Goal: Task Accomplishment & Management: Manage account settings

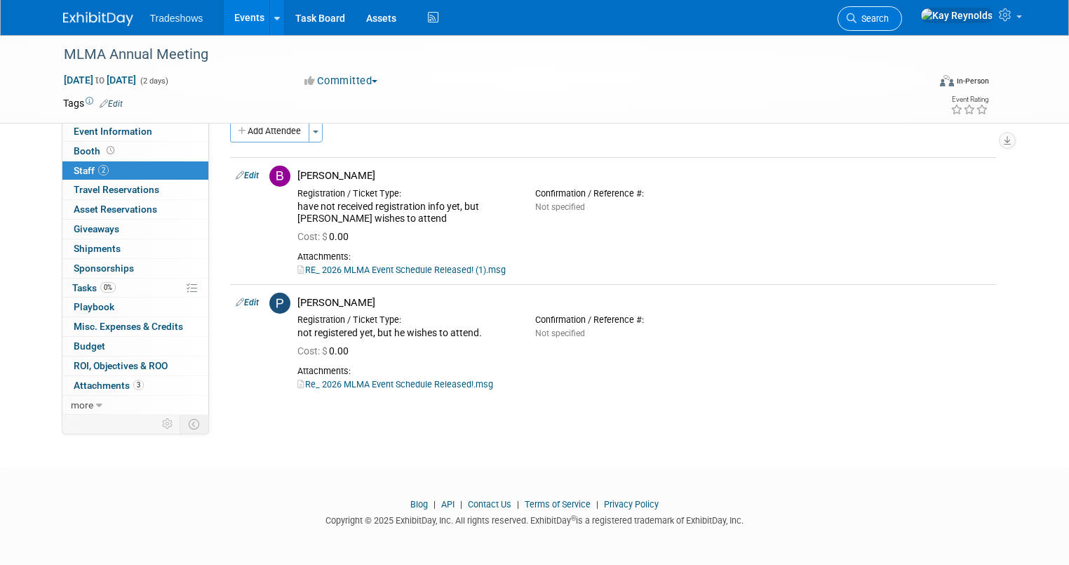
click at [902, 11] on link "Search" at bounding box center [870, 18] width 65 height 25
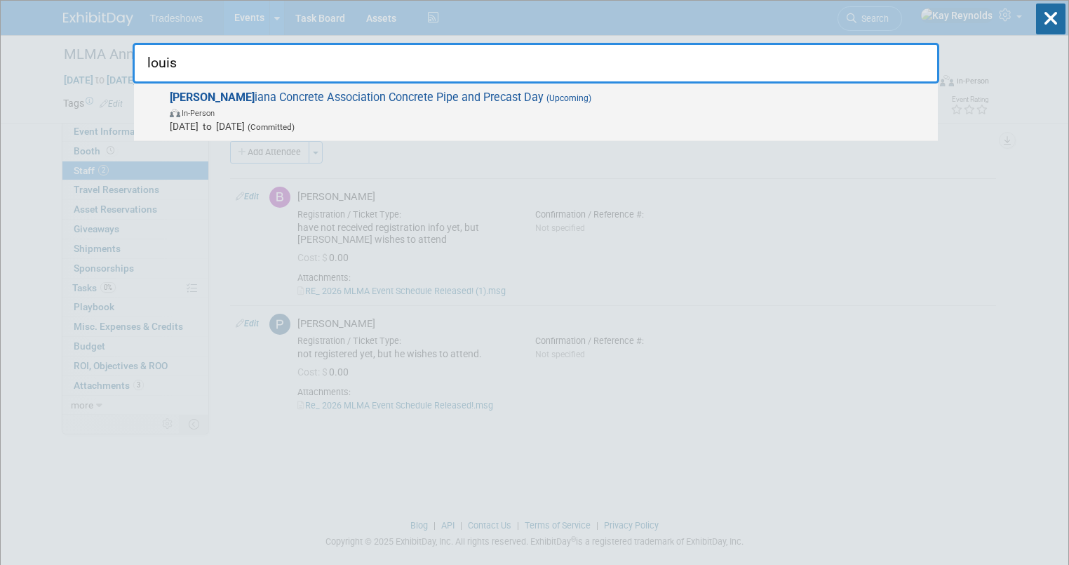
type input "louis"
click at [185, 101] on strong "[PERSON_NAME]" at bounding box center [212, 96] width 85 height 13
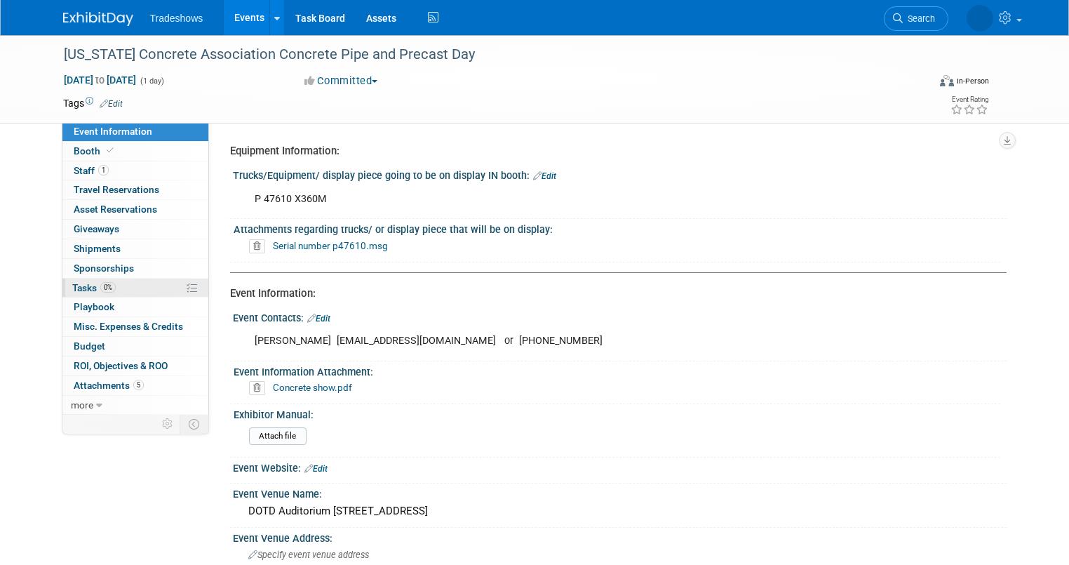
click at [83, 283] on span "Tasks 0%" at bounding box center [93, 287] width 43 height 11
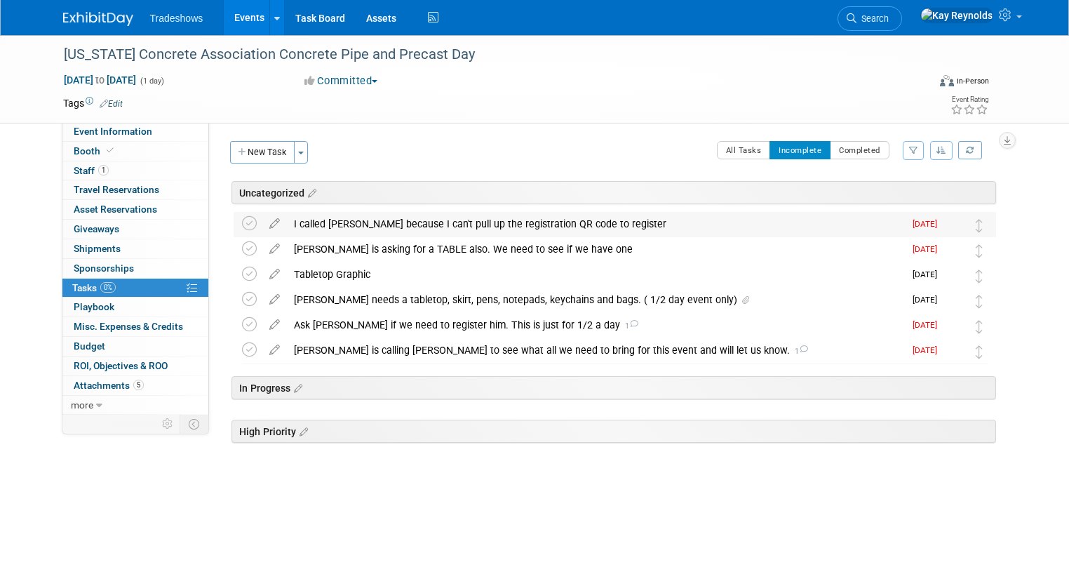
click at [309, 226] on div "I called Alison because I can't pull up the registration QR code to register" at bounding box center [595, 224] width 617 height 24
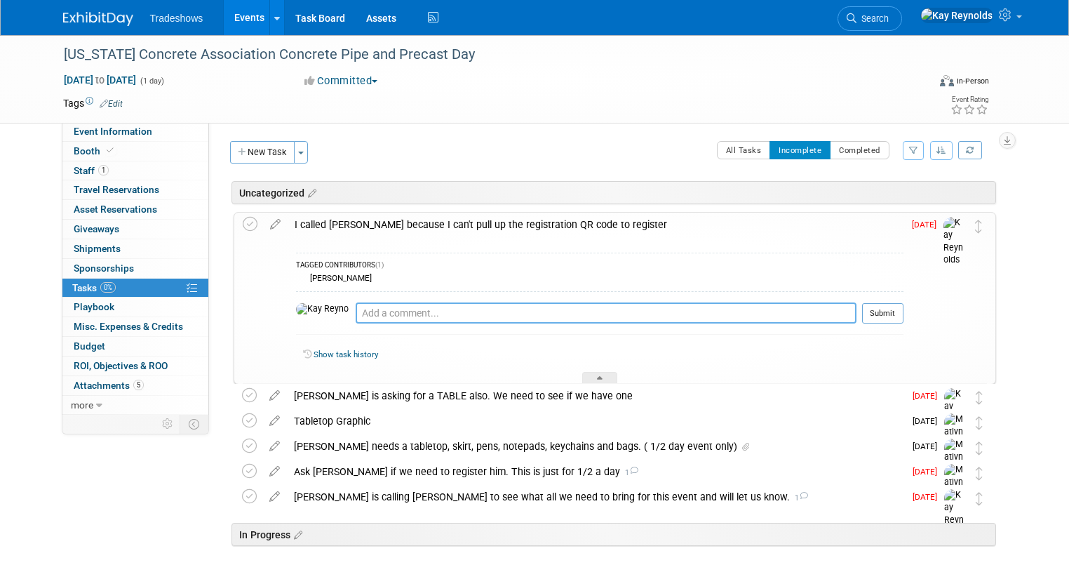
click at [356, 311] on textarea at bounding box center [606, 312] width 501 height 21
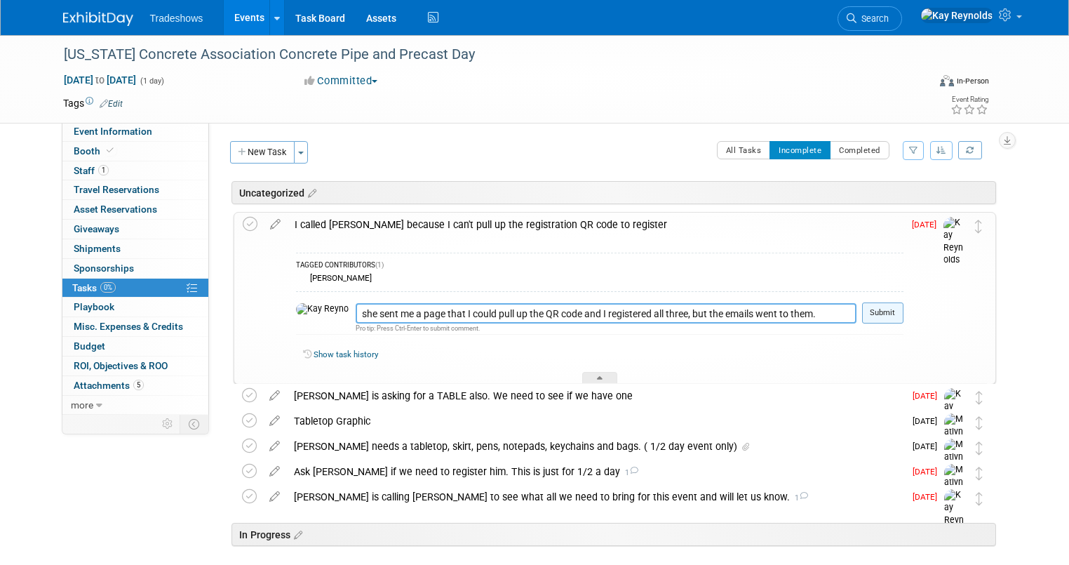
type textarea "she sent me a page that I could pull up the QR code and I registered all three,…"
click at [898, 307] on button "Submit" at bounding box center [882, 312] width 41 height 21
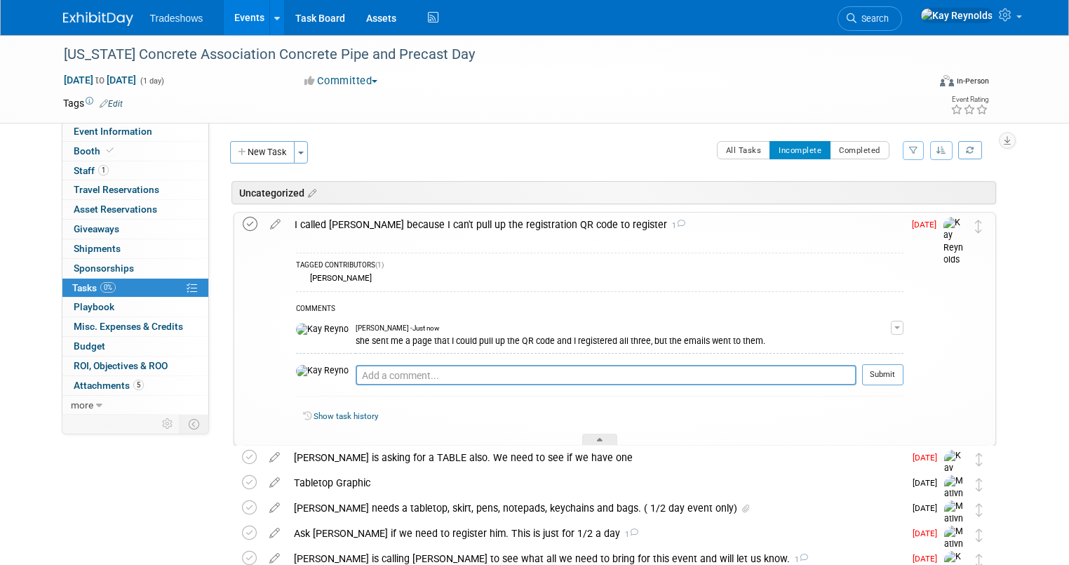
click at [243, 224] on icon at bounding box center [250, 224] width 15 height 15
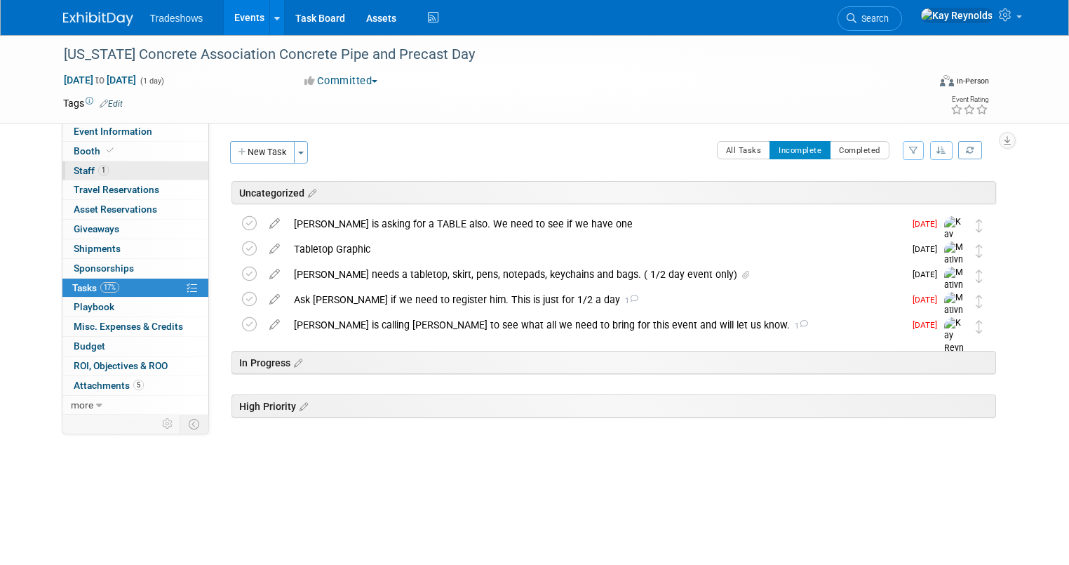
click at [96, 170] on link "1 Staff 1" at bounding box center [135, 170] width 146 height 19
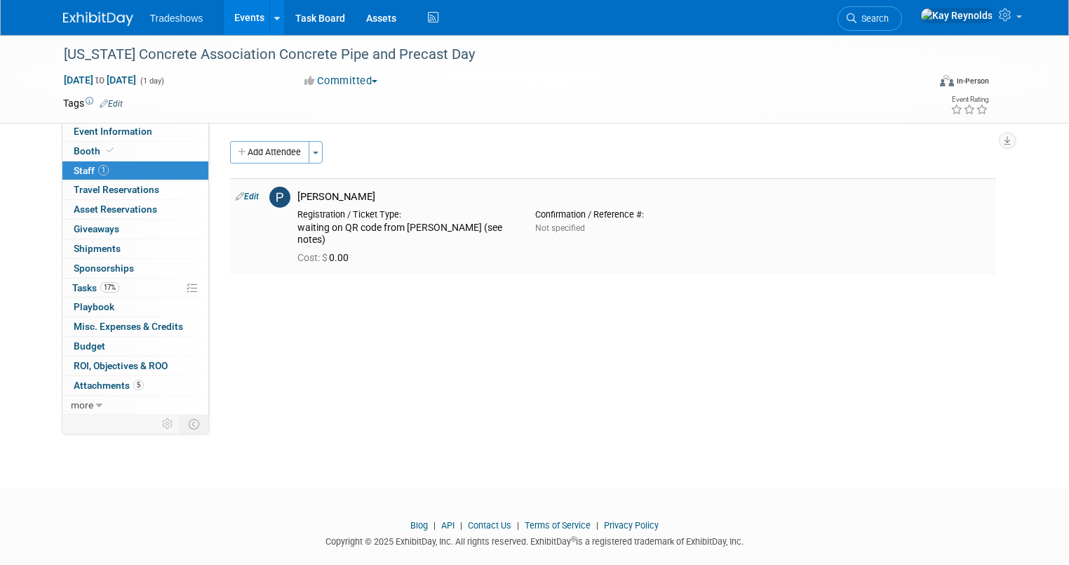
click at [237, 189] on td "Edit" at bounding box center [247, 226] width 34 height 96
click at [236, 195] on link "Edit" at bounding box center [247, 197] width 23 height 10
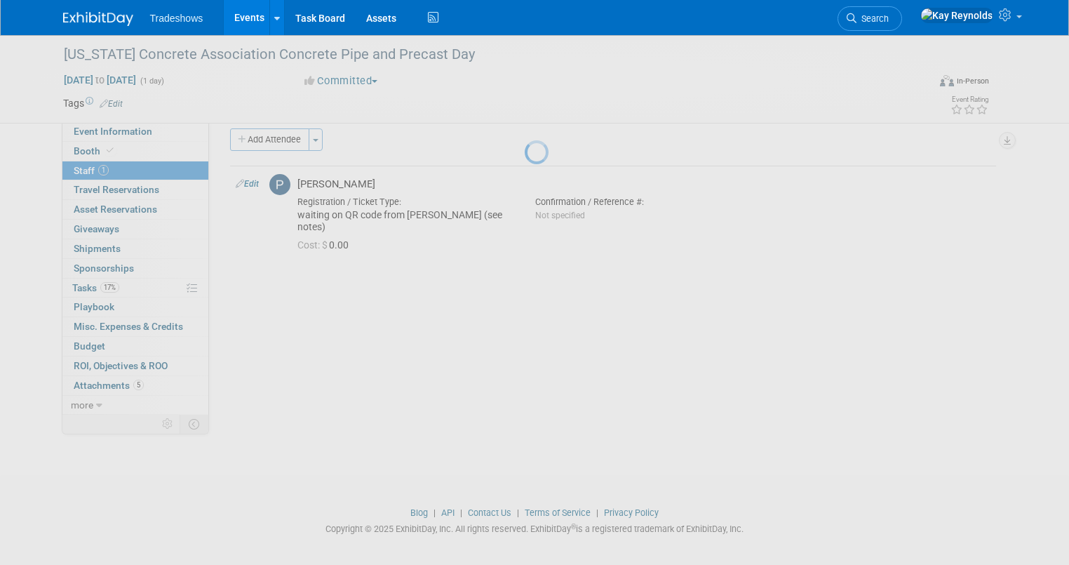
select select "88f2e066-d10d-44e1-b8fb-9d1469b43d4a"
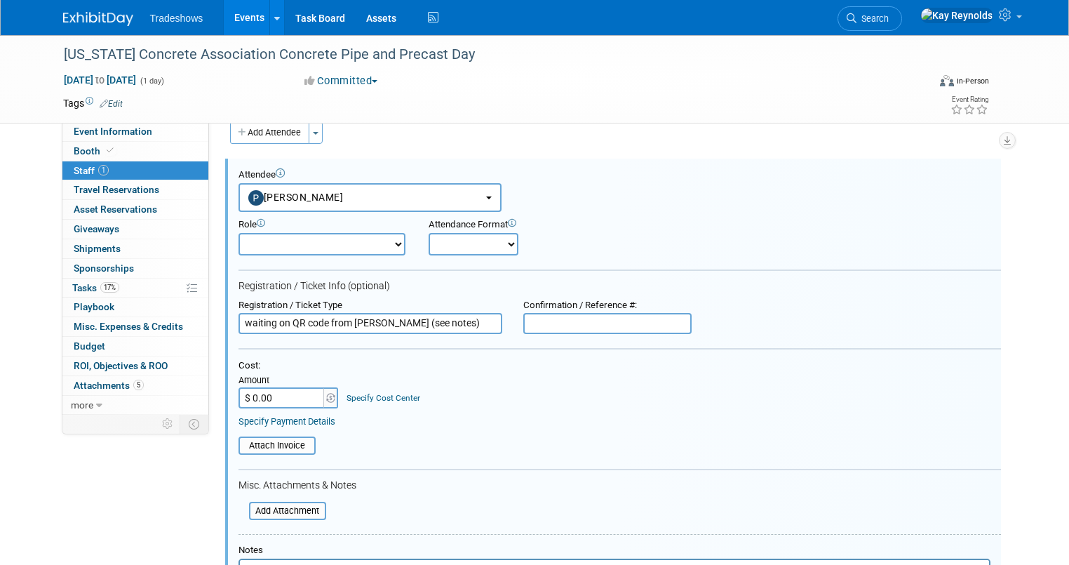
click at [276, 322] on input "waiting on QR code from Alison (see notes)" at bounding box center [371, 323] width 264 height 21
drag, startPoint x: 449, startPoint y: 324, endPoint x: 222, endPoint y: 324, distance: 227.3
click at [228, 324] on div "Registration / Ticket Type waiting on QR code from Alison (see notes)" at bounding box center [370, 317] width 285 height 35
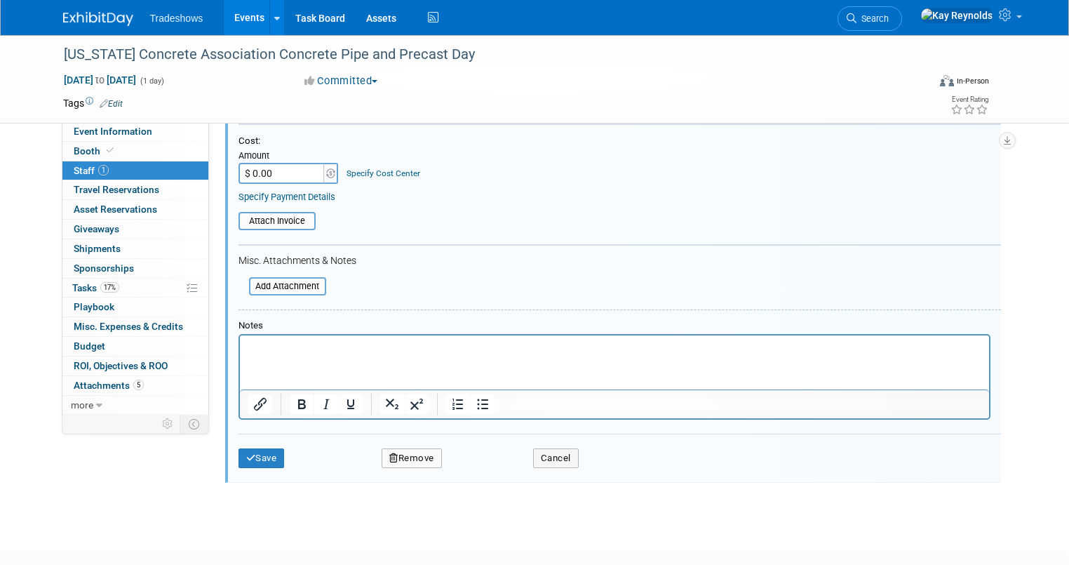
scroll to position [188, 0]
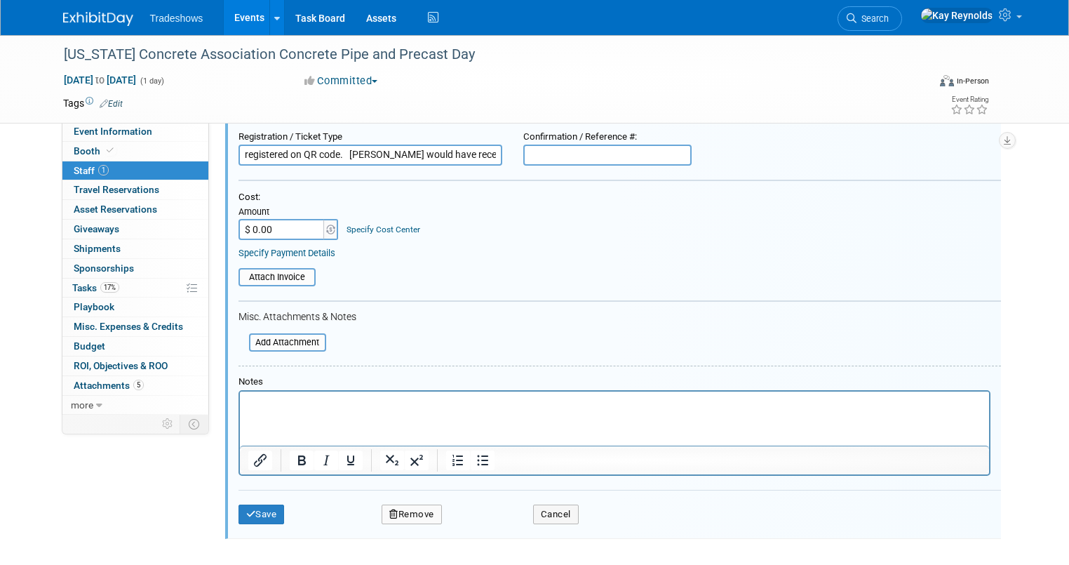
type input "registered on QR code. Pete would have received the info"
click at [260, 399] on p "Rich Text Area. Press ALT-0 for help." at bounding box center [614, 404] width 733 height 14
click at [253, 511] on button "Save" at bounding box center [262, 514] width 46 height 20
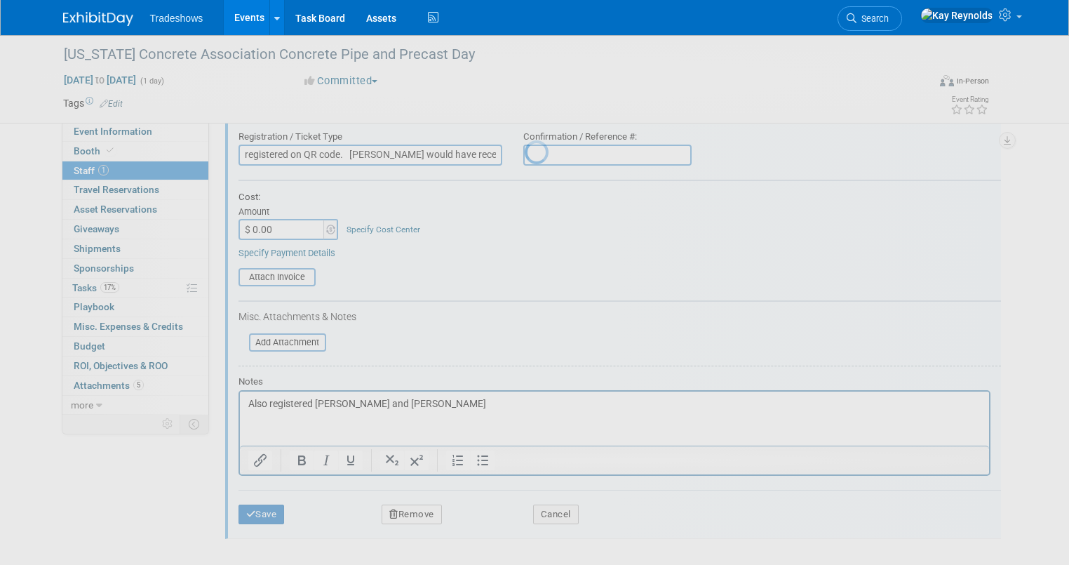
scroll to position [21, 0]
